Goal: Task Accomplishment & Management: Use online tool/utility

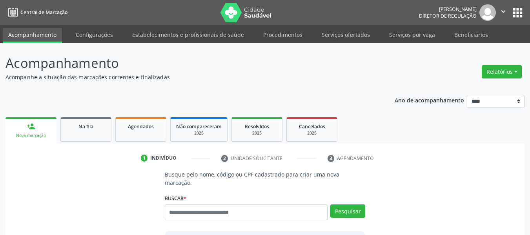
click at [503, 72] on button "Relatórios" at bounding box center [502, 71] width 40 height 13
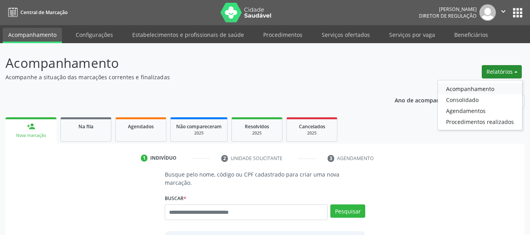
click at [484, 87] on link "Acompanhamento" at bounding box center [480, 88] width 84 height 11
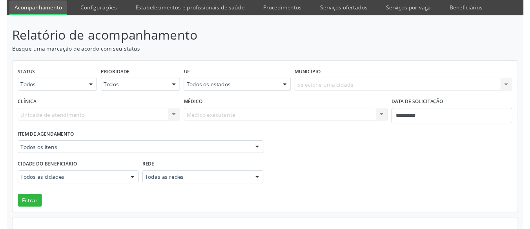
scroll to position [39, 0]
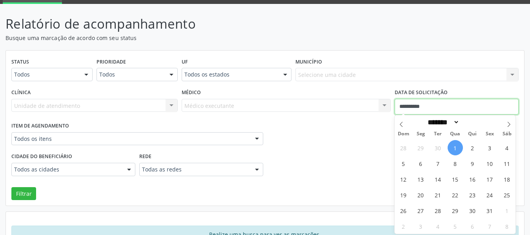
click at [423, 107] on input "**********" at bounding box center [457, 107] width 124 height 16
click at [402, 125] on icon at bounding box center [400, 124] width 5 height 5
select select "*"
click at [438, 180] on span "16" at bounding box center [437, 178] width 15 height 15
type input "**********"
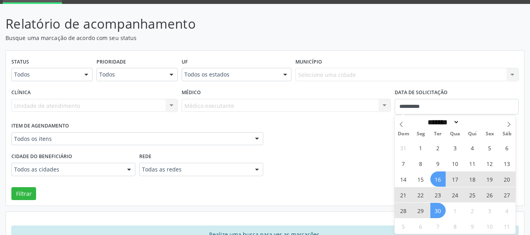
click at [440, 211] on span "30" at bounding box center [437, 210] width 15 height 15
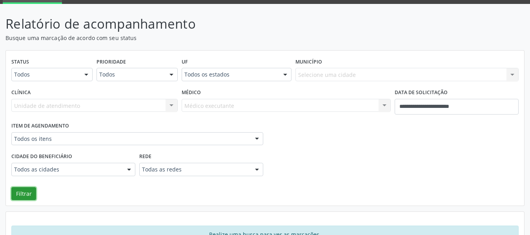
click at [29, 191] on button "Filtrar" at bounding box center [23, 193] width 25 height 13
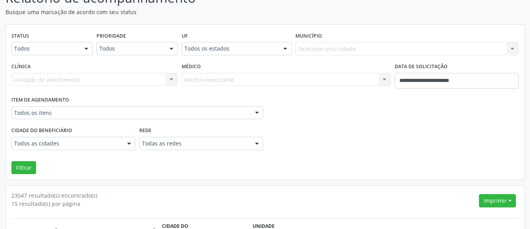
scroll to position [78, 0]
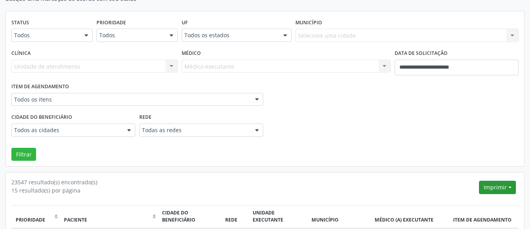
click at [500, 187] on button "Imprimir" at bounding box center [497, 187] width 37 height 13
click at [491, 171] on link "CSV Individualizado" at bounding box center [482, 172] width 68 height 11
